Goal: Feedback & Contribution: Submit feedback/report problem

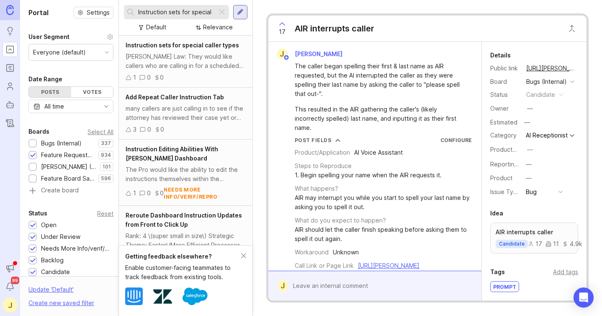
click at [286, 25] on icon at bounding box center [282, 24] width 10 height 10
drag, startPoint x: 285, startPoint y: 26, endPoint x: 285, endPoint y: 35, distance: 8.8
click at [285, 26] on icon at bounding box center [282, 24] width 10 height 10
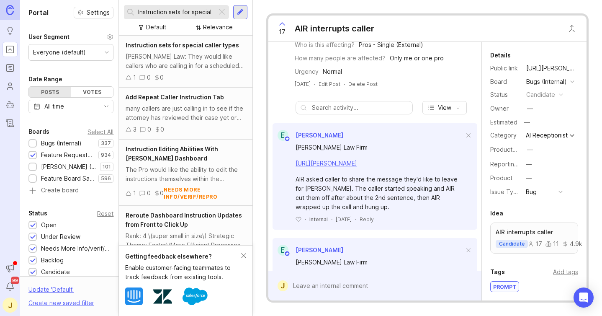
scroll to position [278, 0]
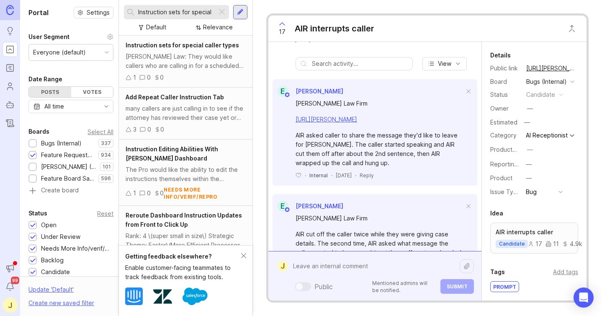
click at [339, 288] on div "Public Mentioned admins will be notified. Submit" at bounding box center [381, 276] width 186 height 36
click at [323, 260] on textarea at bounding box center [374, 266] width 172 height 16
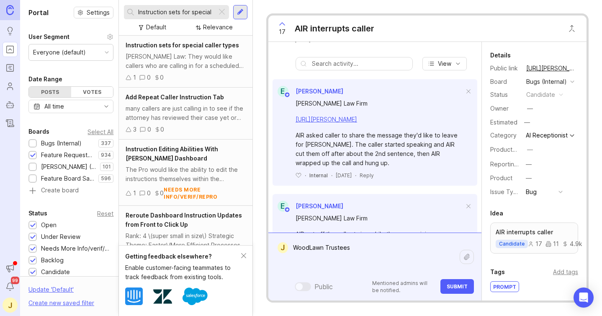
click at [298, 267] on textarea "WoodLawn Trustees" at bounding box center [374, 257] width 172 height 34
paste textarea "[URL][PERSON_NAME]"
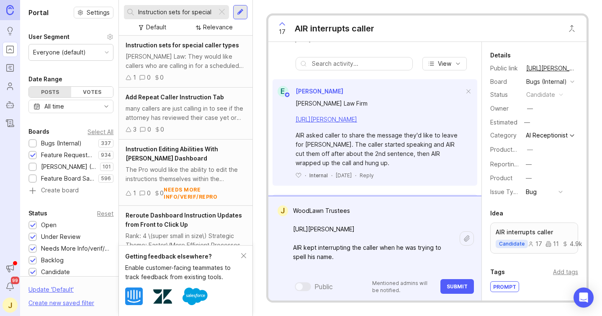
type textarea "WoodLawn Trustees [URL][PERSON_NAME] AIR kept interrupting the caller when he w…"
click at [461, 284] on span "Submit" at bounding box center [457, 286] width 21 height 6
